Goal: Task Accomplishment & Management: Manage account settings

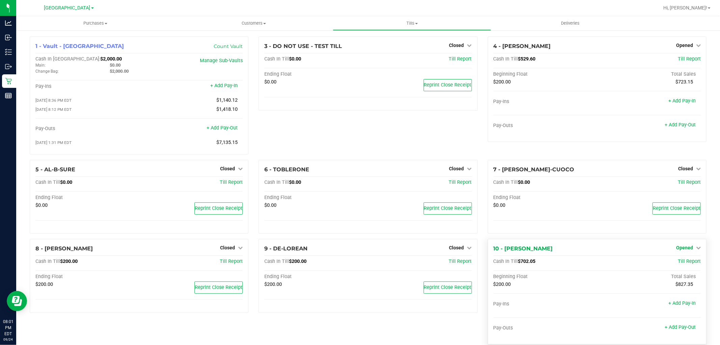
click at [682, 248] on span "Opened" at bounding box center [684, 247] width 17 height 5
click at [680, 262] on link "Close Till" at bounding box center [685, 261] width 18 height 5
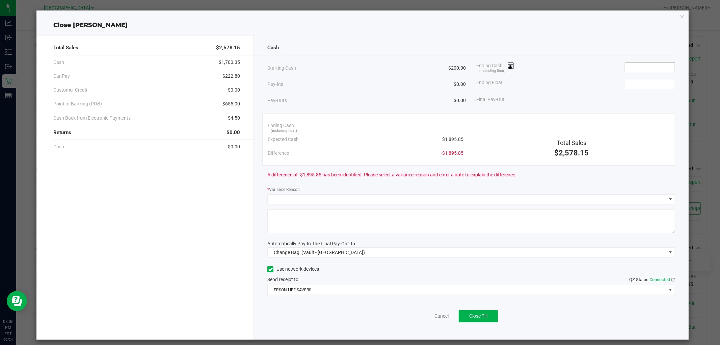
click at [627, 65] on input at bounding box center [650, 66] width 50 height 9
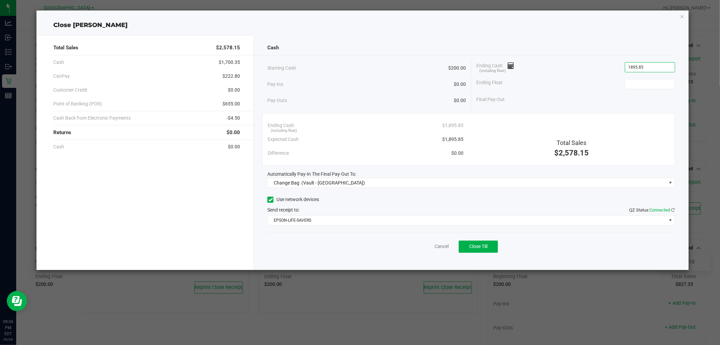
type input "$1,895.85"
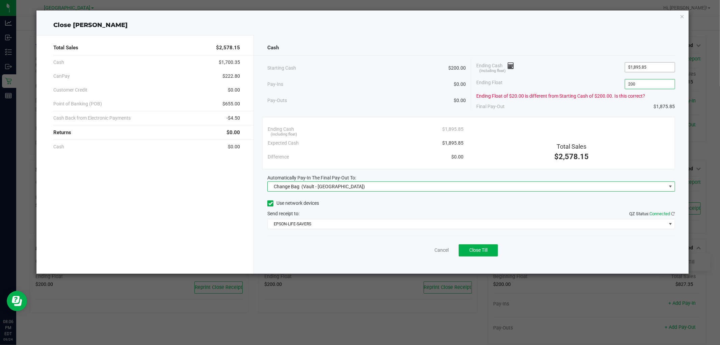
type input "$200.00"
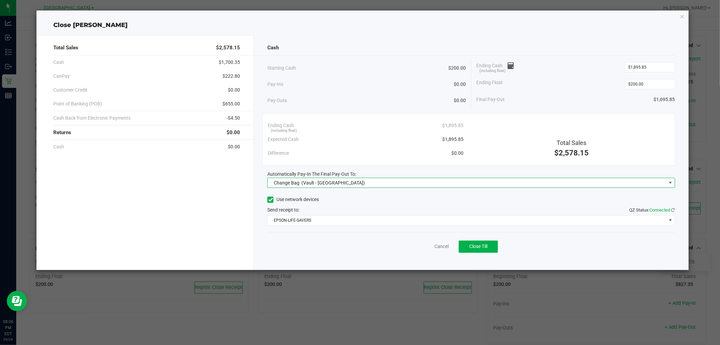
click at [409, 185] on span "Change Bag (Vault - North Port WC)" at bounding box center [467, 182] width 398 height 9
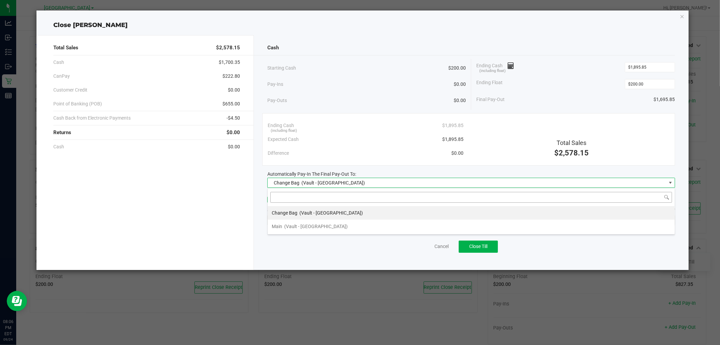
scroll to position [10, 407]
click at [410, 228] on li "Main (Vault - North Port WC)" at bounding box center [471, 226] width 407 height 14
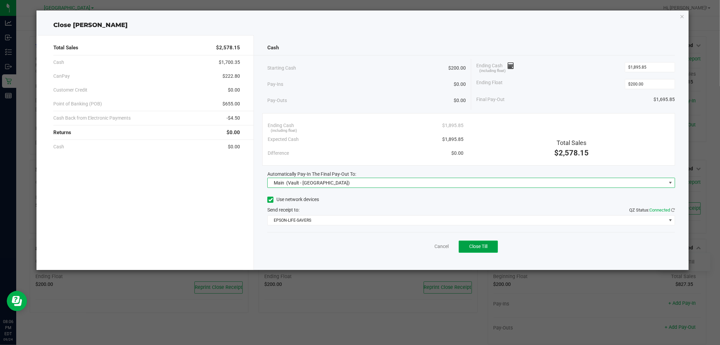
click at [478, 248] on span "Close Till" at bounding box center [478, 245] width 18 height 5
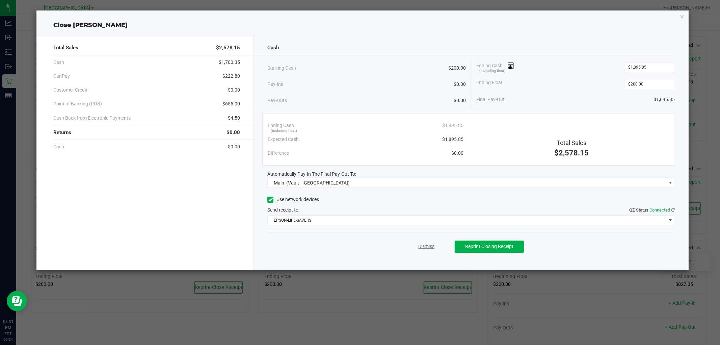
click at [429, 247] on link "Dismiss" at bounding box center [426, 246] width 16 height 7
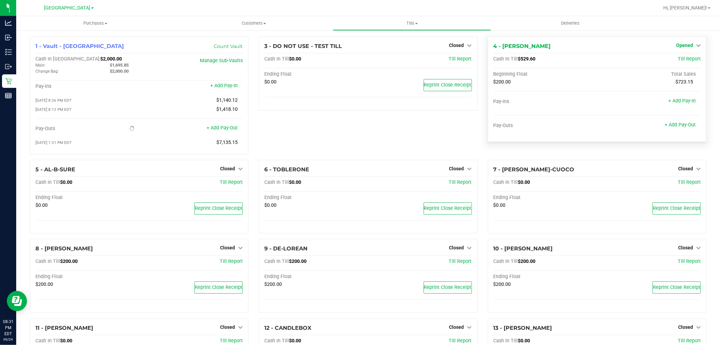
click at [676, 45] on span "Opened" at bounding box center [684, 45] width 17 height 5
click at [677, 58] on link "Close Till" at bounding box center [685, 59] width 18 height 5
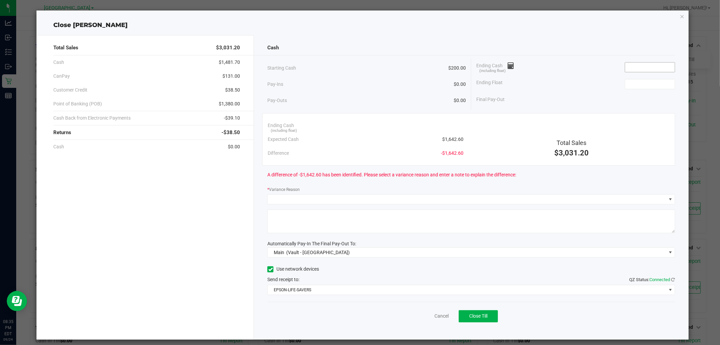
click at [632, 65] on input at bounding box center [650, 66] width 50 height 9
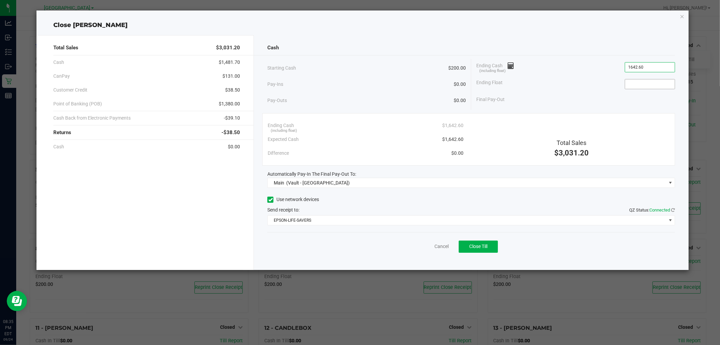
type input "$1,642.60"
click at [645, 80] on input at bounding box center [650, 83] width 50 height 9
type input "$200.00"
click at [618, 100] on div "Final Pay-Out $1,442.60" at bounding box center [575, 100] width 199 height 14
click at [471, 248] on span "Close Till" at bounding box center [478, 245] width 18 height 5
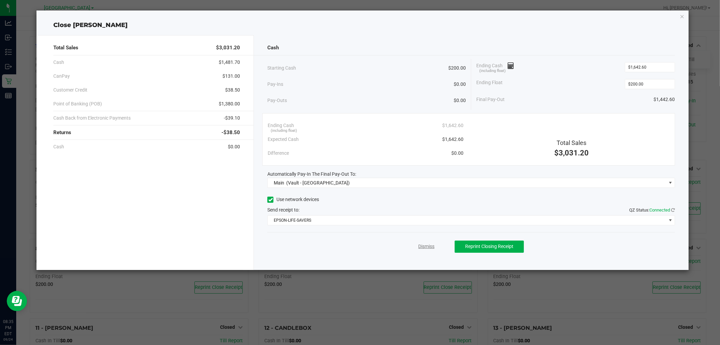
click at [424, 246] on link "Dismiss" at bounding box center [426, 246] width 16 height 7
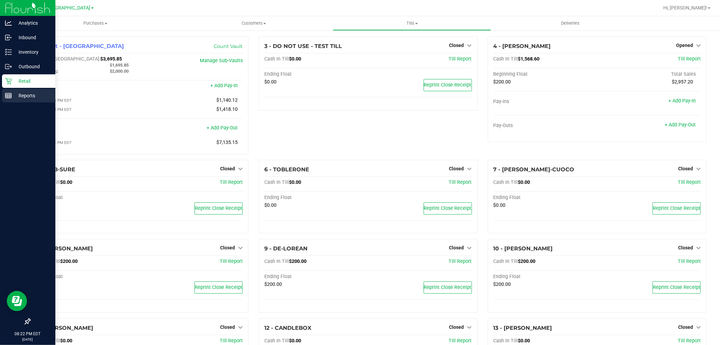
click at [8, 93] on rect at bounding box center [8, 95] width 6 height 5
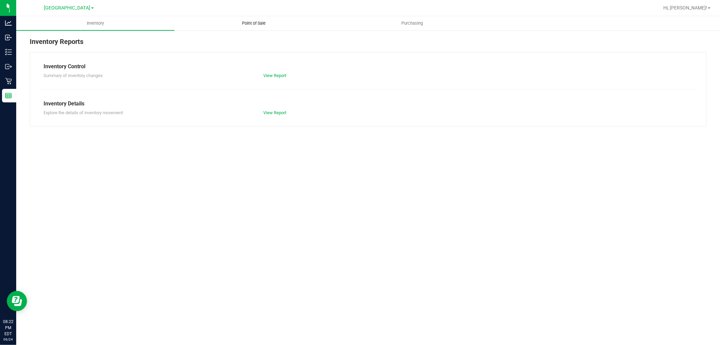
click at [250, 25] on span "Point of Sale" at bounding box center [254, 23] width 42 height 6
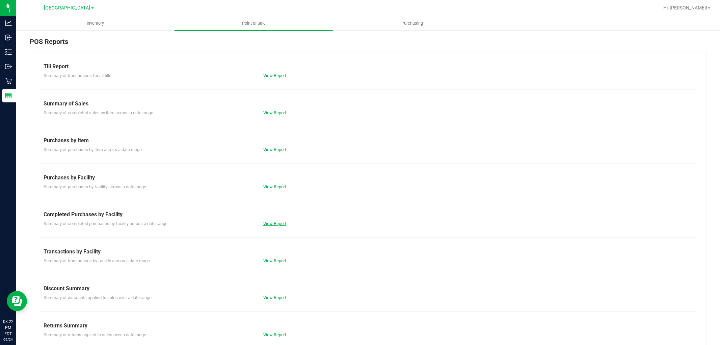
click at [270, 221] on link "View Report" at bounding box center [274, 223] width 23 height 5
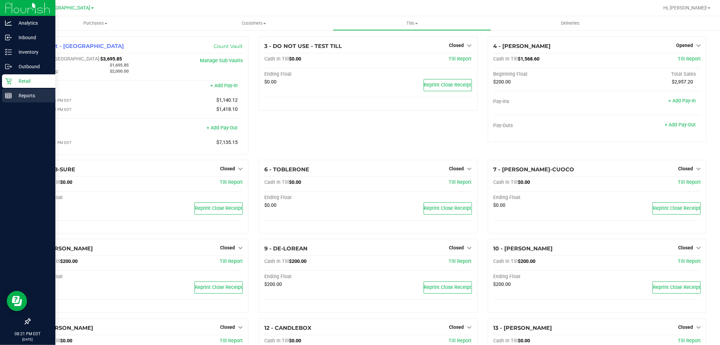
click at [10, 96] on icon at bounding box center [8, 95] width 7 height 7
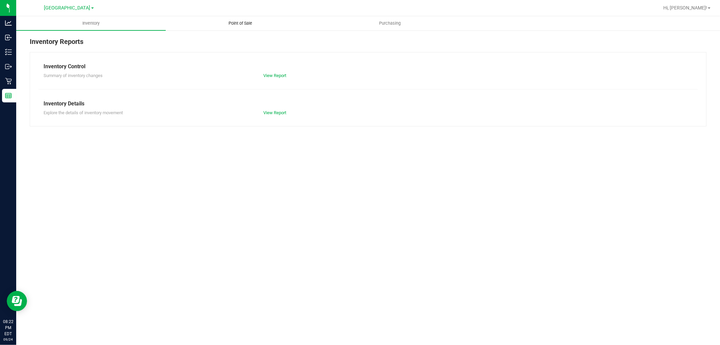
click at [238, 26] on span "Point of Sale" at bounding box center [241, 23] width 42 height 6
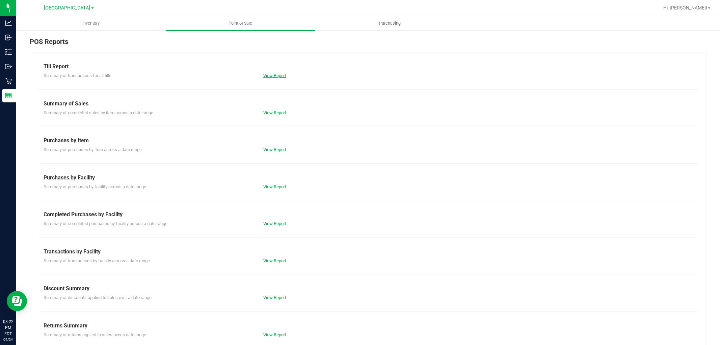
click at [285, 74] on link "View Report" at bounding box center [274, 75] width 23 height 5
